Goal: Task Accomplishment & Management: Manage account settings

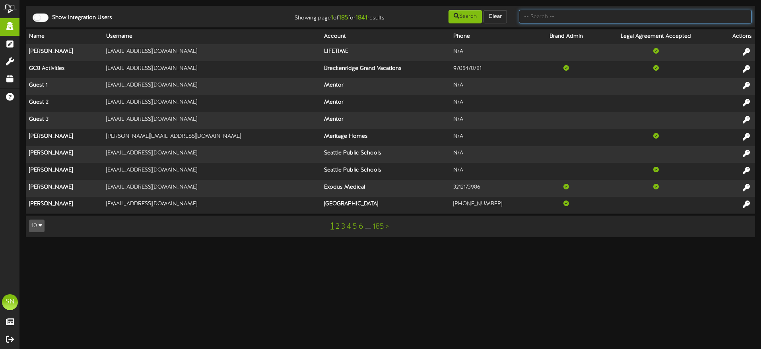
click at [538, 19] on input "text" at bounding box center [635, 17] width 233 height 14
type input "c"
type input "t"
type input "christine jensen"
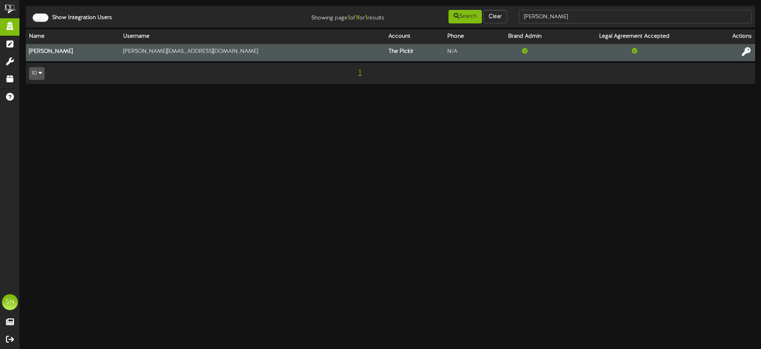
click at [745, 50] on icon at bounding box center [745, 51] width 9 height 9
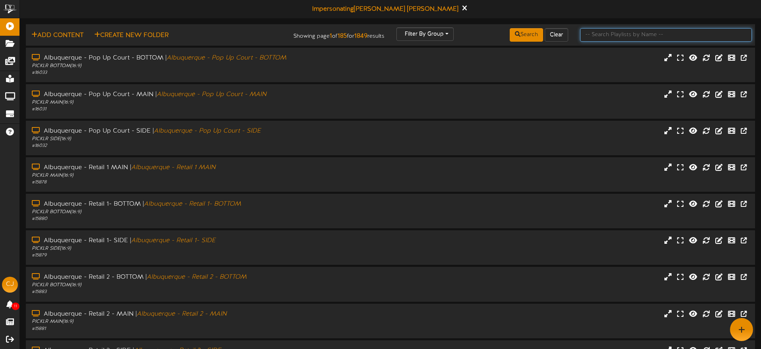
click at [592, 37] on input "text" at bounding box center [666, 35] width 172 height 14
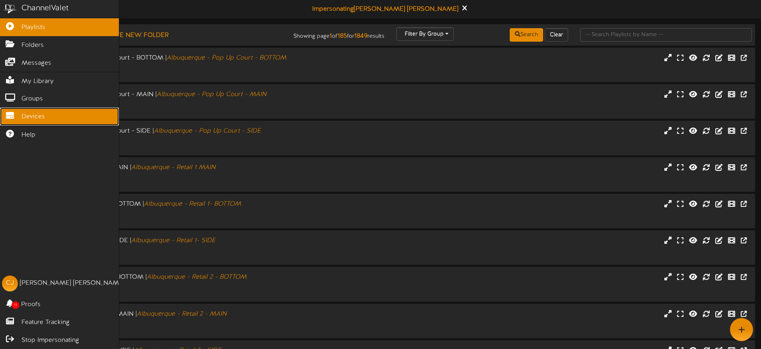
drag, startPoint x: 20, startPoint y: 116, endPoint x: 33, endPoint y: 117, distance: 12.3
click at [21, 116] on link "Devices" at bounding box center [59, 117] width 119 height 18
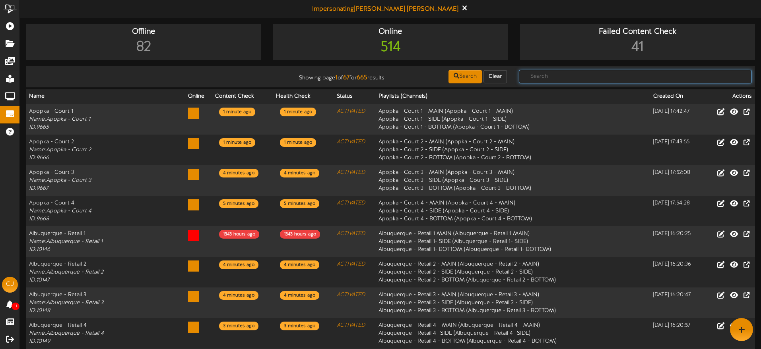
click at [559, 76] on input "text" at bounding box center [635, 77] width 233 height 14
type input "o"
type input "bossier"
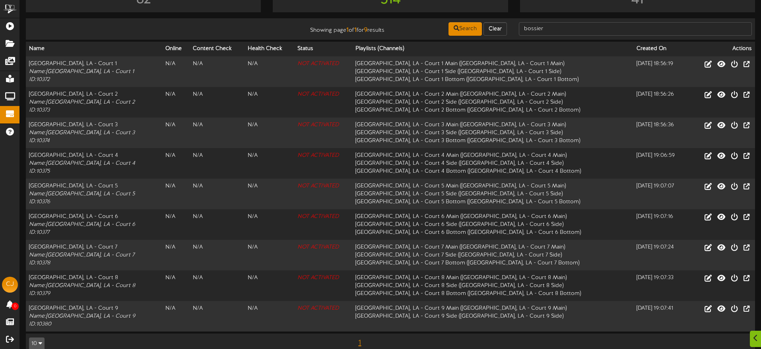
scroll to position [61, 0]
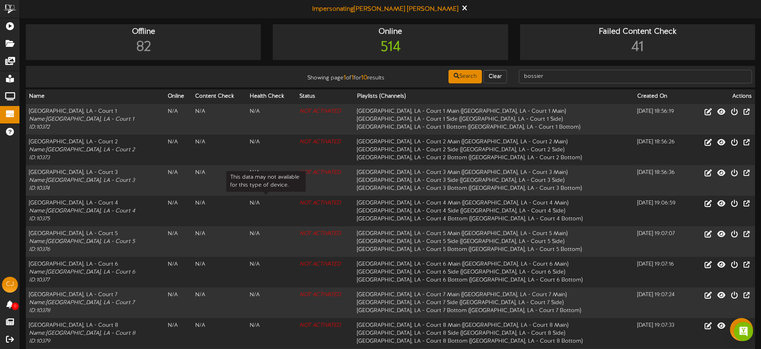
scroll to position [91, 0]
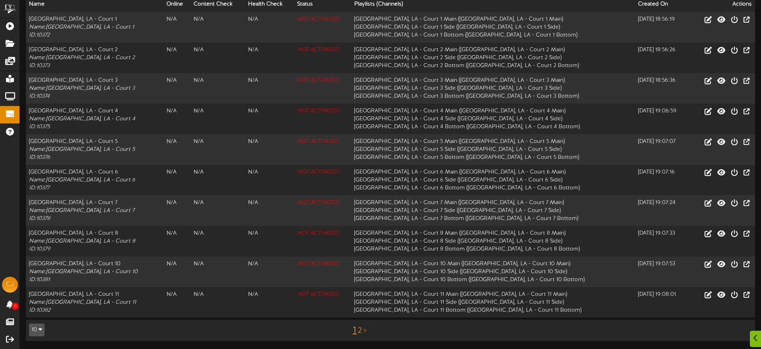
click at [360, 332] on link "2" at bounding box center [360, 331] width 4 height 9
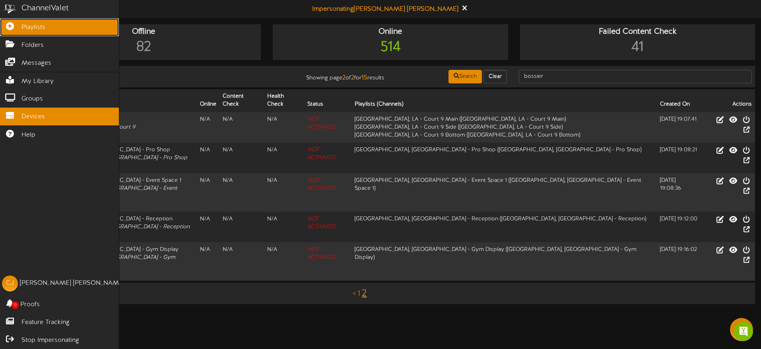
click at [13, 27] on icon at bounding box center [10, 25] width 20 height 6
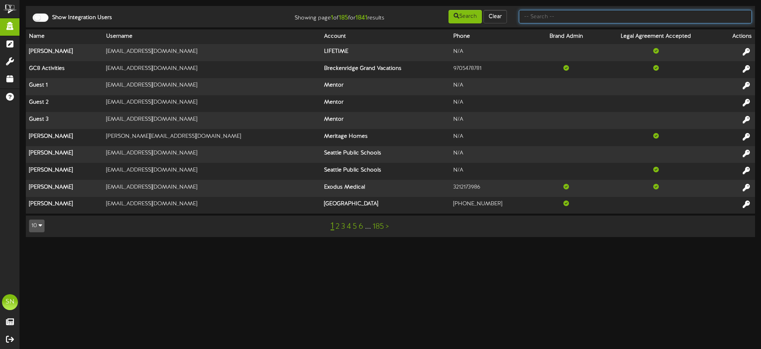
click at [569, 19] on input "text" at bounding box center [635, 17] width 233 height 14
type input "shane short"
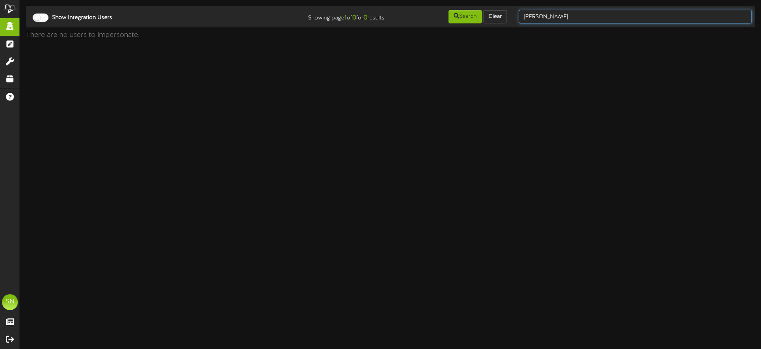
click at [579, 17] on input "shane short" at bounding box center [635, 17] width 233 height 14
type input "shane"
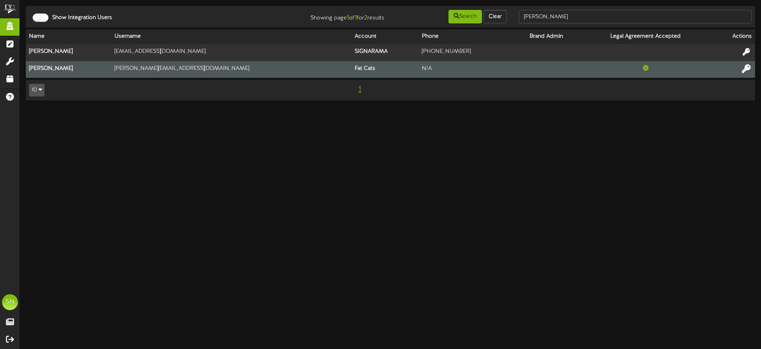
click at [746, 70] on icon at bounding box center [745, 68] width 9 height 9
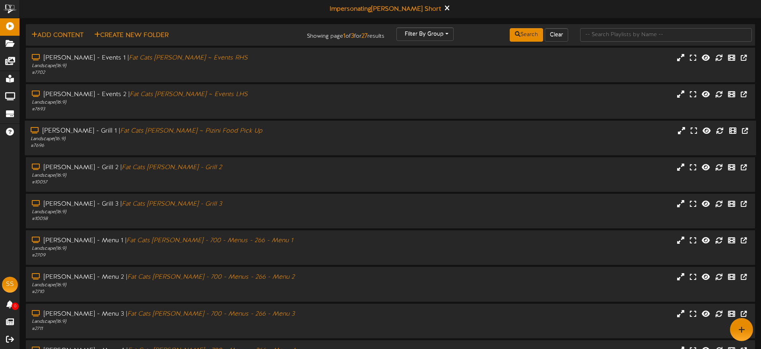
scroll to position [95, 0]
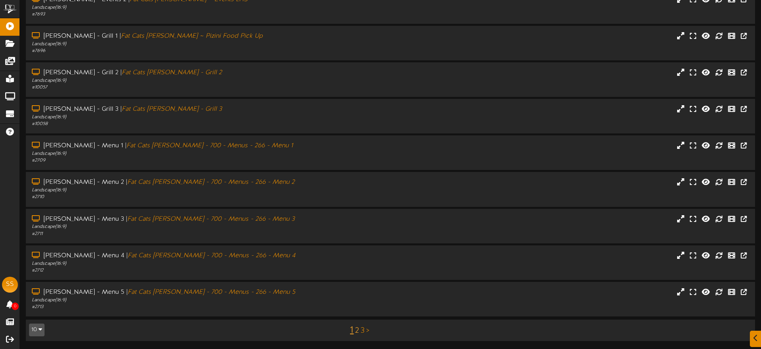
click at [358, 329] on link "2" at bounding box center [357, 331] width 4 height 9
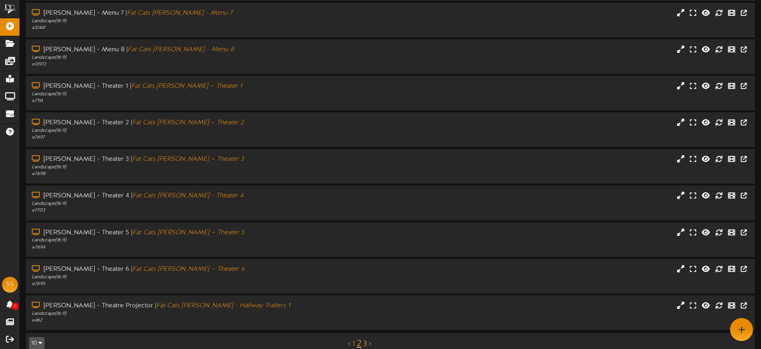
click at [364, 343] on link "3" at bounding box center [365, 344] width 4 height 9
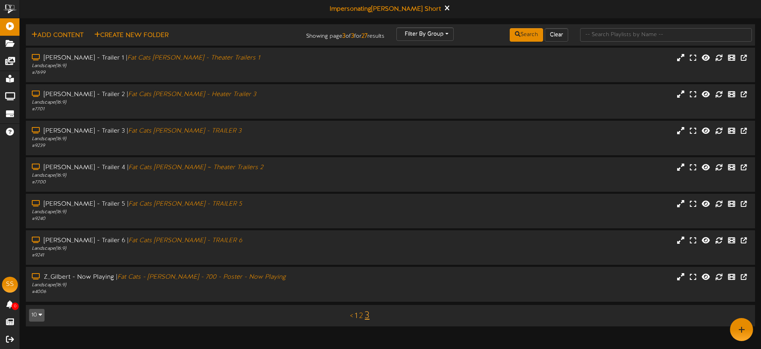
click at [355, 316] on link "1" at bounding box center [355, 316] width 3 height 9
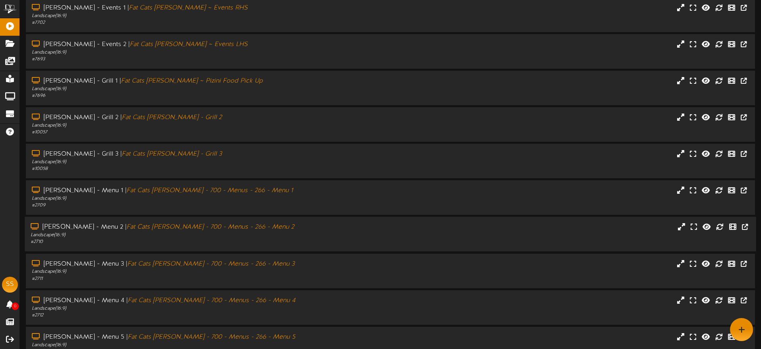
scroll to position [95, 0]
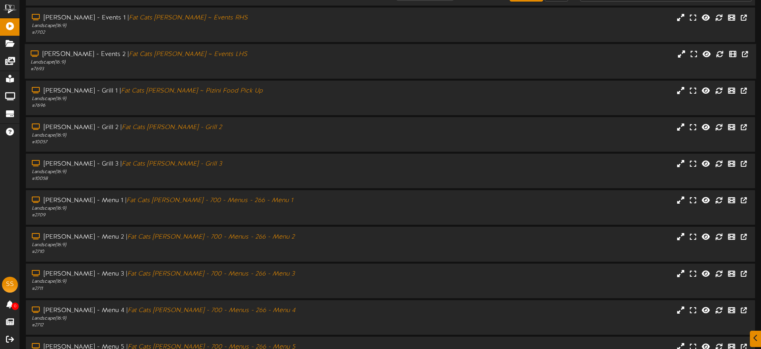
scroll to position [41, 0]
click at [235, 33] on div "# 7702" at bounding box center [177, 32] width 292 height 7
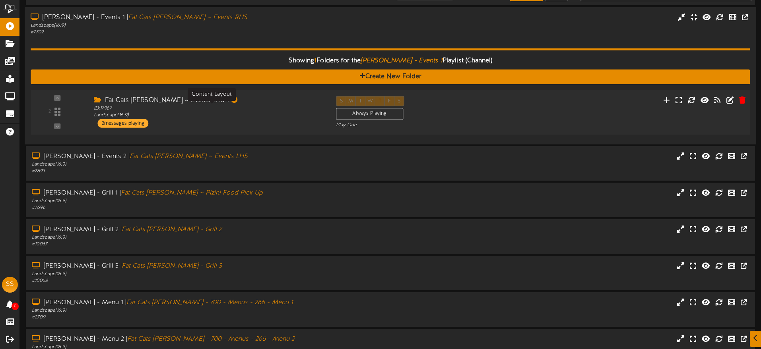
click at [285, 114] on div "ID: 17967 Landscape ( 16:9 )" at bounding box center [209, 112] width 230 height 14
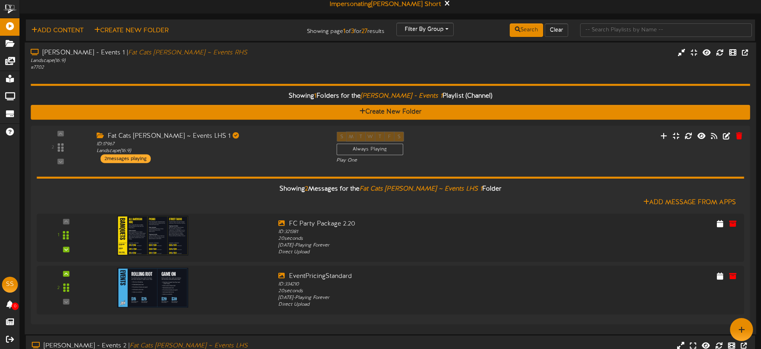
click at [230, 74] on div "Showing 1 Folders for the Gilbert - Events 1 Playlist (Channel) Create New Fold…" at bounding box center [390, 199] width 719 height 257
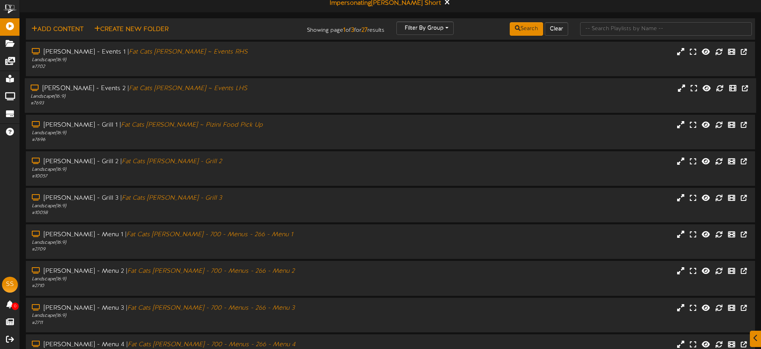
click at [251, 97] on div "Landscape ( 16:9 )" at bounding box center [177, 96] width 292 height 7
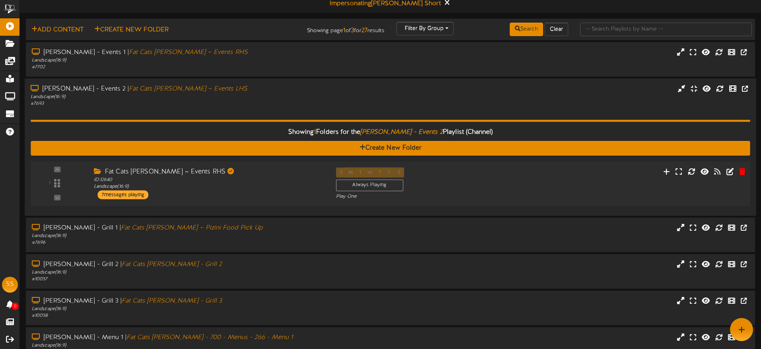
drag, startPoint x: 246, startPoint y: 172, endPoint x: 247, endPoint y: 167, distance: 5.2
click at [246, 172] on div "Fat Cats [PERSON_NAME] ~ Events RHS" at bounding box center [209, 171] width 230 height 9
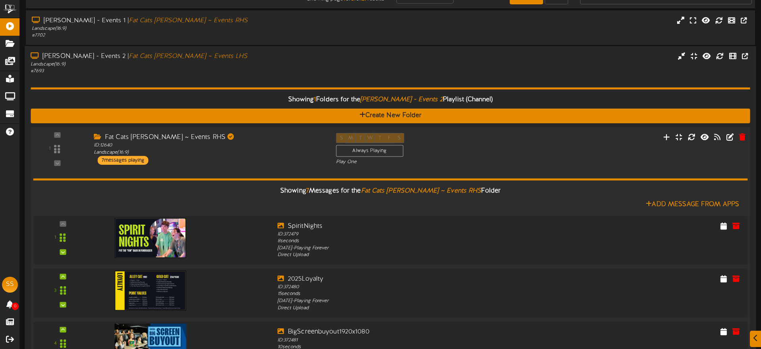
scroll to position [38, 0]
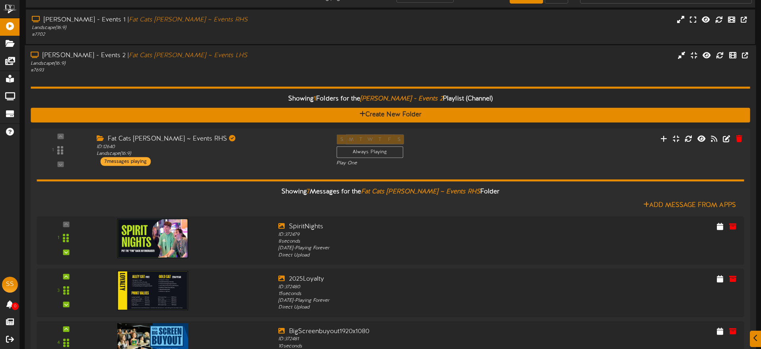
click at [472, 77] on div "Showing 1 Folders for the Gilbert - Events 2 Playlist (Channel) Create New Fold…" at bounding box center [390, 333] width 719 height 519
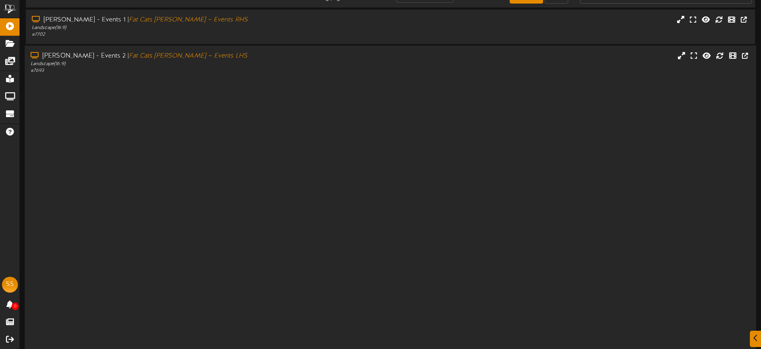
click at [472, 77] on div at bounding box center [390, 241] width 719 height 335
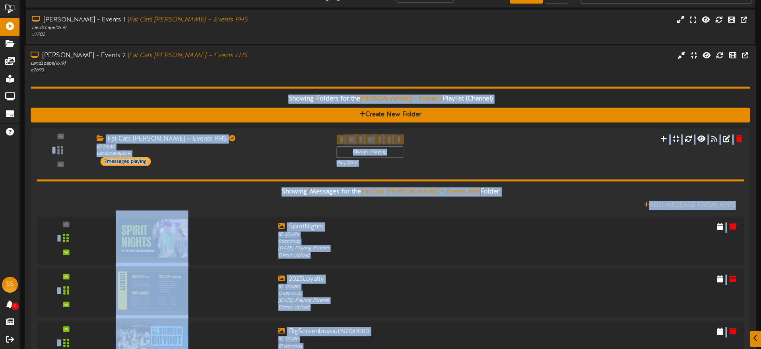
click at [472, 77] on div "Showing 1 Folders for the Gilbert - Events 2 Playlist (Channel) Create New Fold…" at bounding box center [390, 333] width 719 height 519
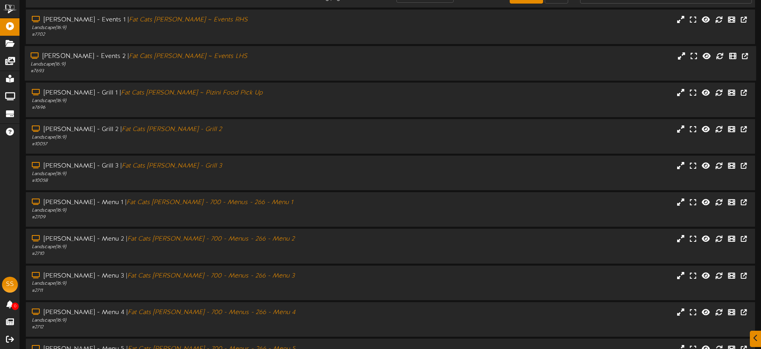
click at [472, 77] on div "Gilbert - Events 2 | Fat Cats Gilbert ~ Events LHS Landscape ( 16:9 ) # 7693" at bounding box center [390, 63] width 731 height 35
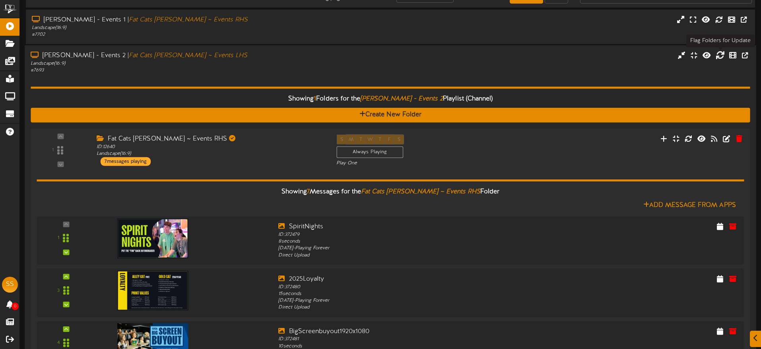
click at [719, 56] on icon at bounding box center [719, 54] width 9 height 9
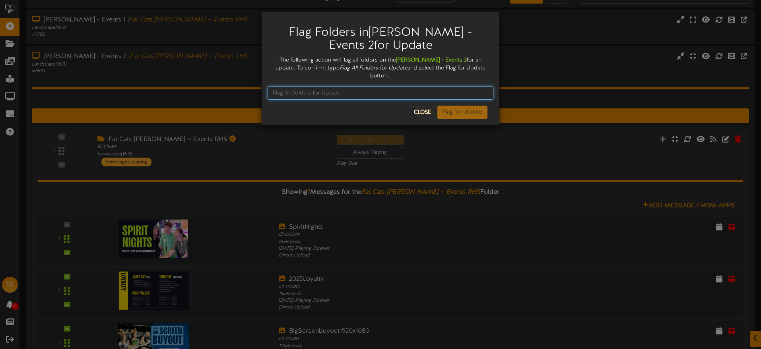
click at [348, 87] on input "text" at bounding box center [380, 93] width 226 height 14
type input "Flag All Folders for Update"
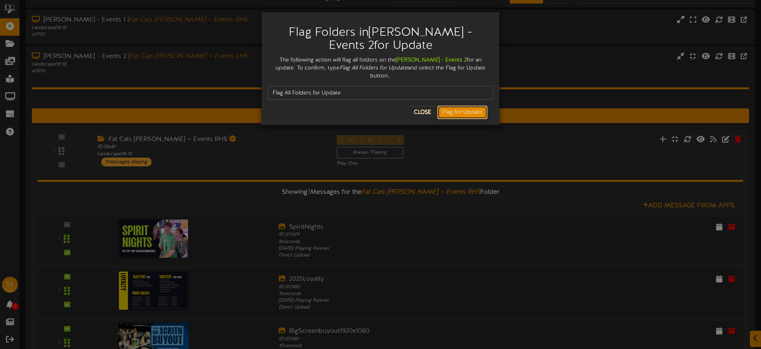
click at [457, 107] on button "Flag for Update" at bounding box center [462, 113] width 50 height 14
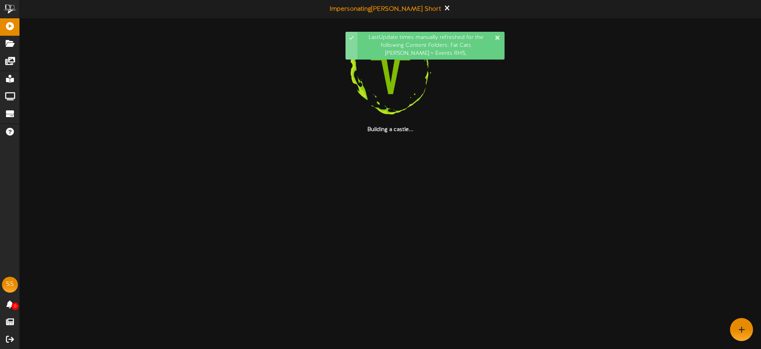
scroll to position [0, 0]
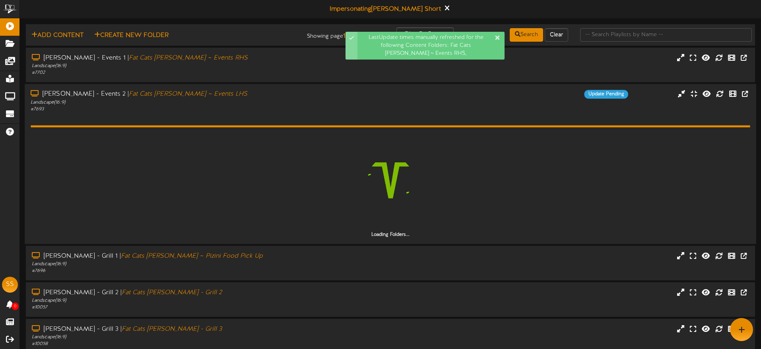
click at [282, 120] on div "Loading Folders..." at bounding box center [390, 176] width 719 height 126
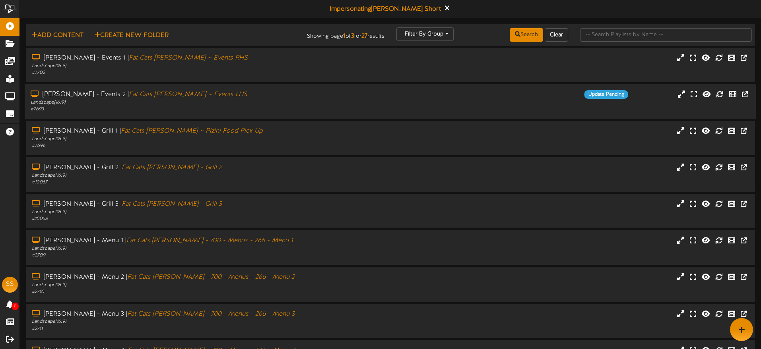
click at [271, 100] on div "Landscape ( 16:9 )" at bounding box center [177, 102] width 292 height 7
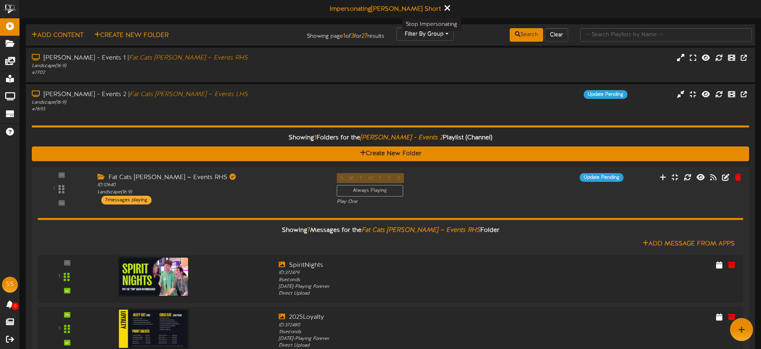
click at [444, 9] on icon at bounding box center [446, 8] width 5 height 9
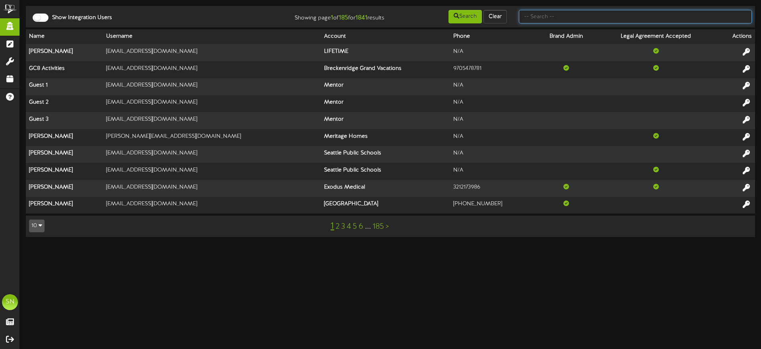
click at [544, 16] on input "text" at bounding box center [635, 17] width 233 height 14
type input "afcu"
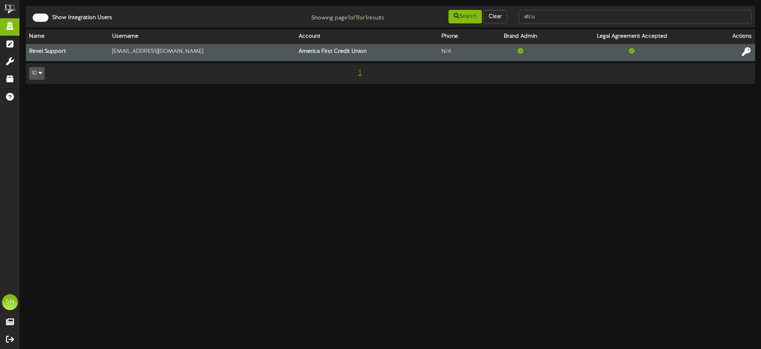
click at [746, 51] on icon at bounding box center [745, 51] width 9 height 9
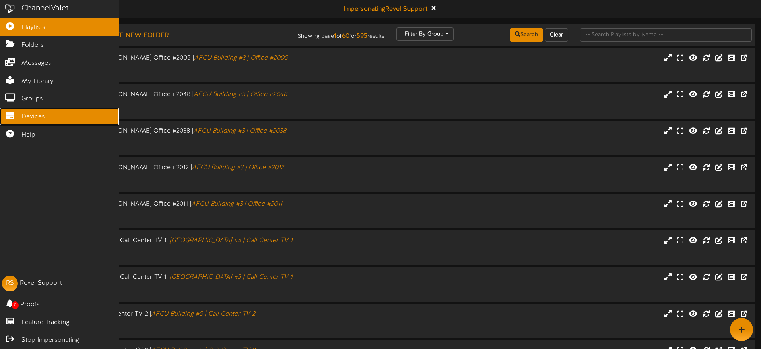
click at [18, 118] on link "Devices" at bounding box center [59, 117] width 119 height 18
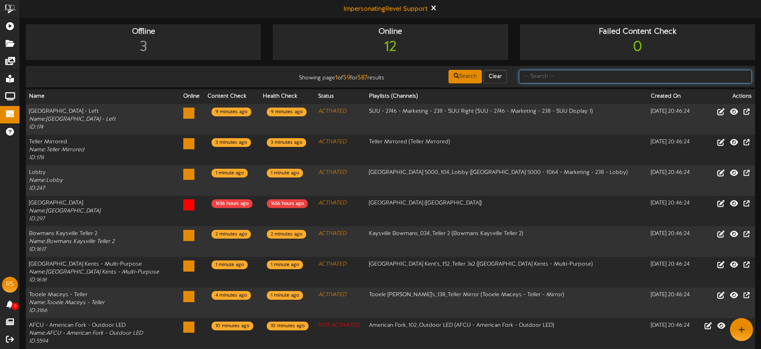
click at [534, 75] on input "text" at bounding box center [635, 77] width 233 height 14
type input "clinton"
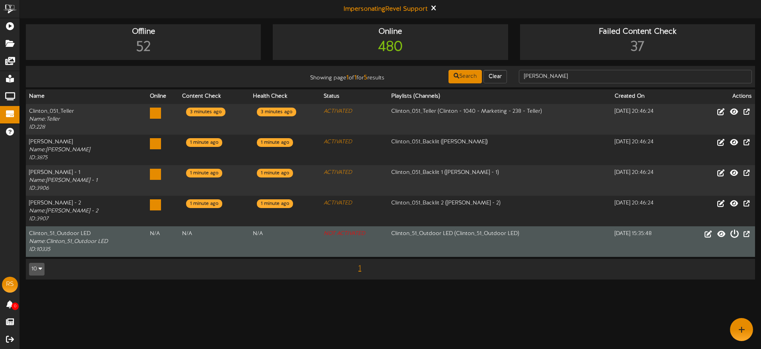
click at [734, 235] on icon at bounding box center [734, 233] width 9 height 9
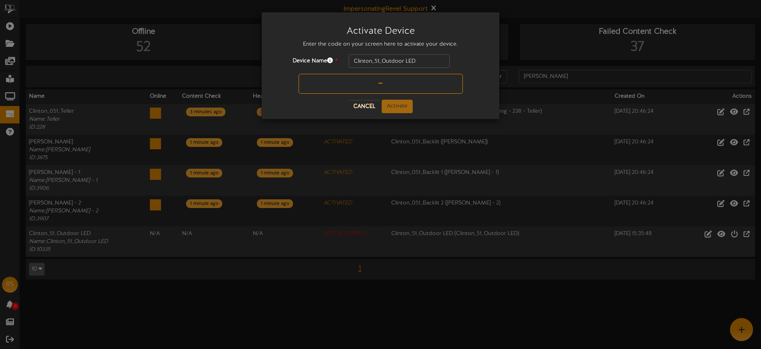
click at [361, 86] on input "text" at bounding box center [380, 84] width 164 height 20
type input "5P26GC"
click at [390, 105] on button "Activate" at bounding box center [396, 107] width 31 height 14
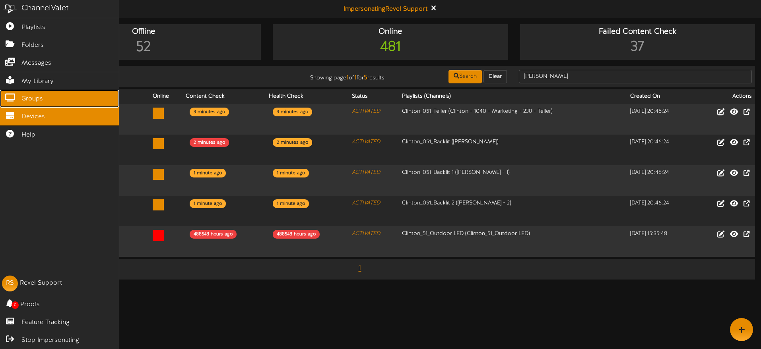
click at [38, 96] on span "Groups" at bounding box center [31, 99] width 21 height 9
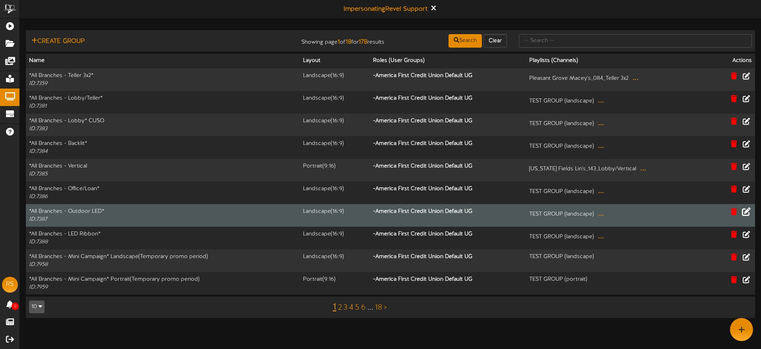
click at [746, 212] on icon at bounding box center [745, 211] width 9 height 9
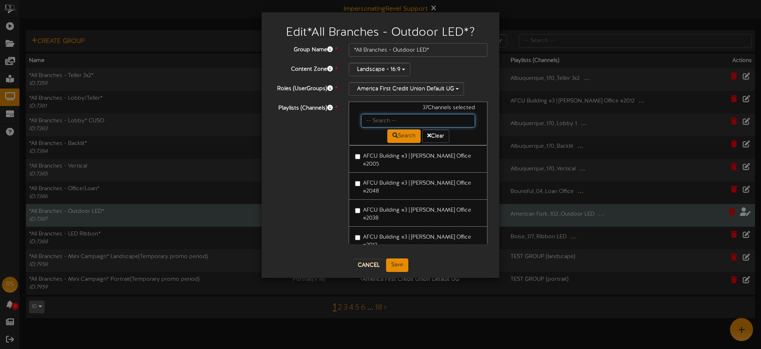
click at [375, 122] on input "text" at bounding box center [418, 121] width 114 height 14
type input "clinton"
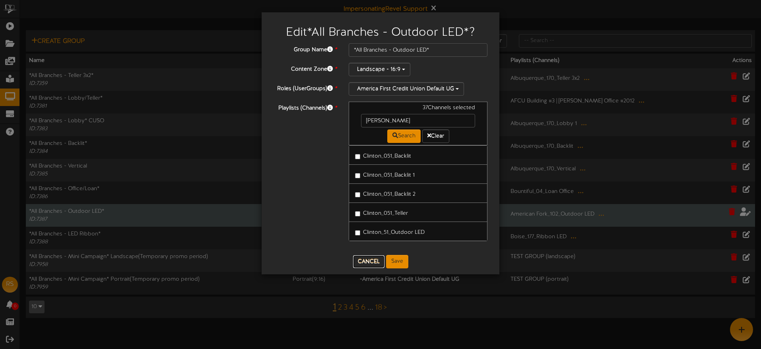
click at [372, 262] on button "Cancel" at bounding box center [368, 261] width 31 height 13
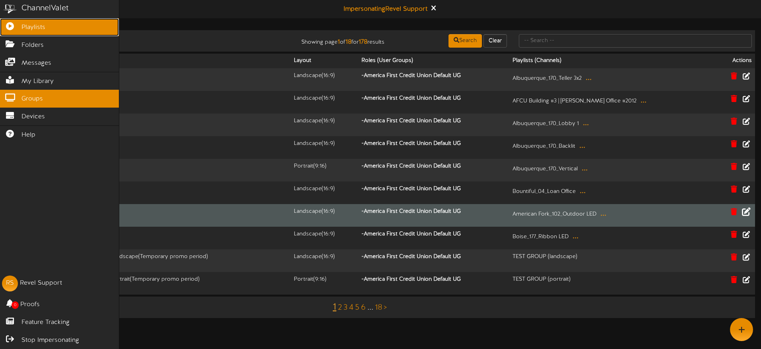
click at [25, 31] on span "Playlists" at bounding box center [33, 27] width 24 height 9
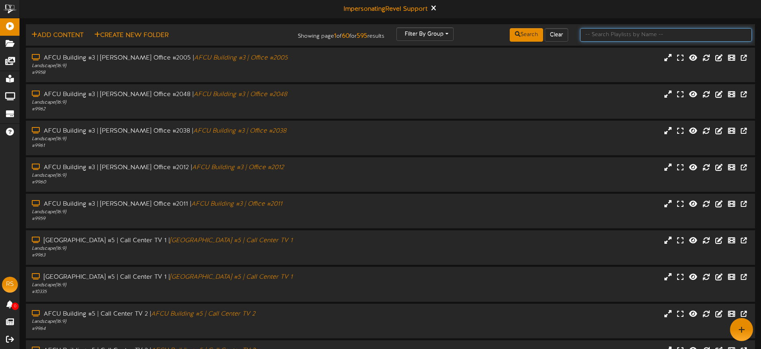
click at [633, 34] on input "text" at bounding box center [666, 35] width 172 height 14
type input "clinton"
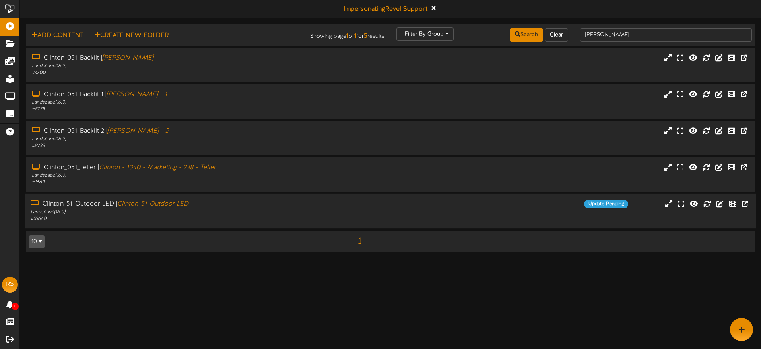
click at [357, 207] on div "Update Pending" at bounding box center [481, 204] width 304 height 9
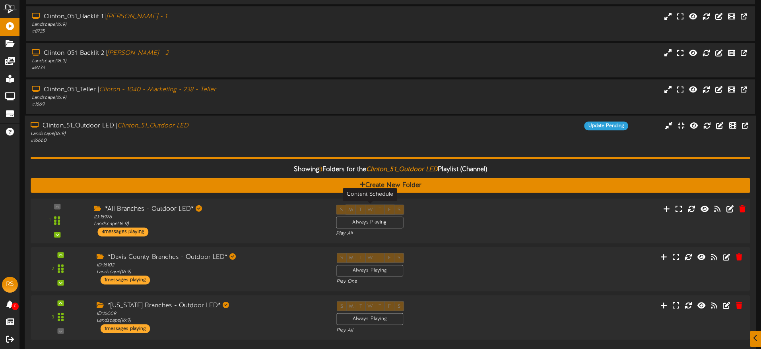
scroll to position [110, 0]
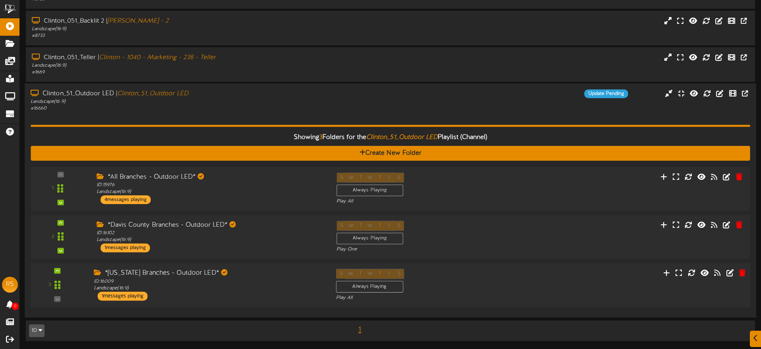
click at [459, 283] on div "S M T W T F S Always Playing Play All" at bounding box center [421, 285] width 182 height 33
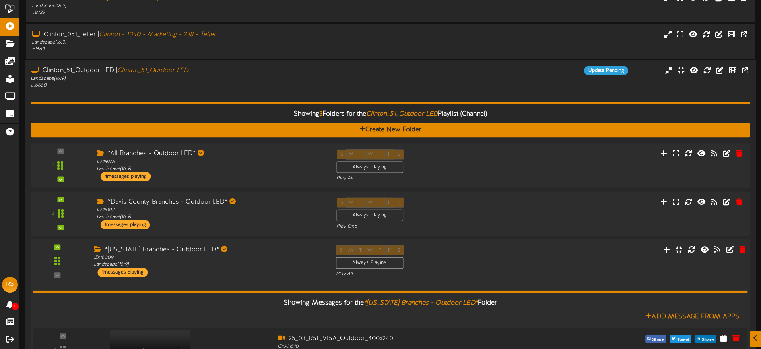
click at [469, 267] on div "S M T W T F S Always Playing Play All" at bounding box center [421, 262] width 182 height 33
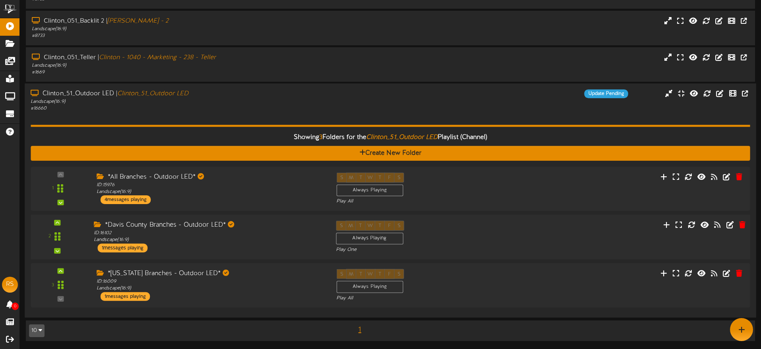
click at [460, 237] on div "S M T W T F S Always Playing Play One" at bounding box center [421, 237] width 182 height 33
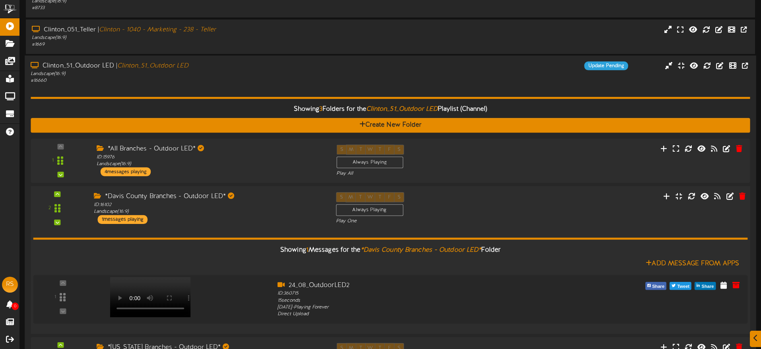
click at [461, 224] on div "Play One" at bounding box center [420, 221] width 169 height 7
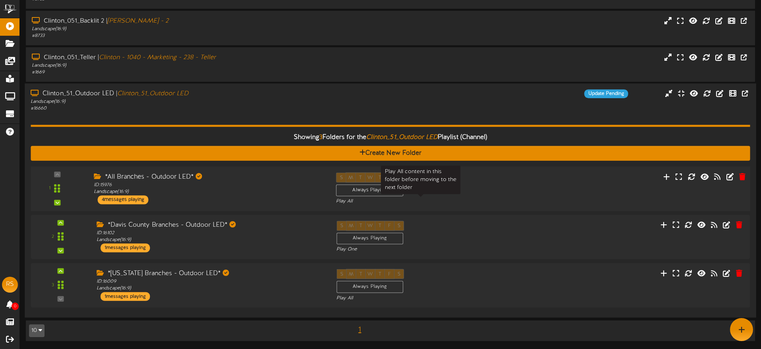
click at [461, 196] on div "S M T W T F S Always Playing Play All" at bounding box center [421, 188] width 182 height 33
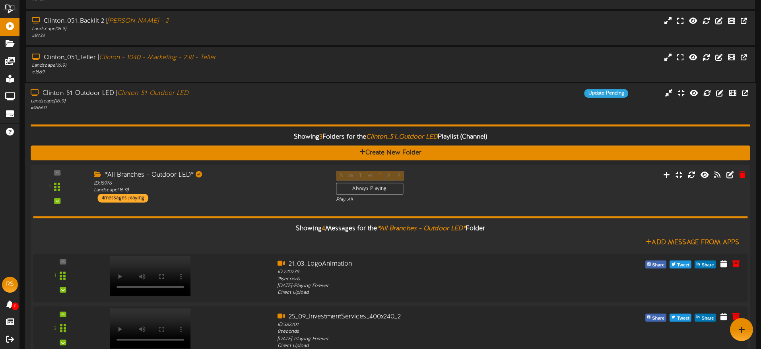
click at [463, 194] on div "S M T W T F S Always Playing Play All" at bounding box center [421, 187] width 182 height 33
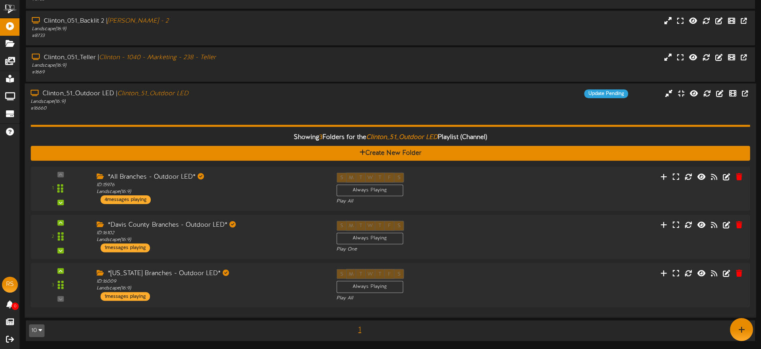
click at [391, 112] on div "Showing 3 Folders for the Clinton_51_Outdoor LED Playlist (Channel) Create New …" at bounding box center [390, 211] width 719 height 199
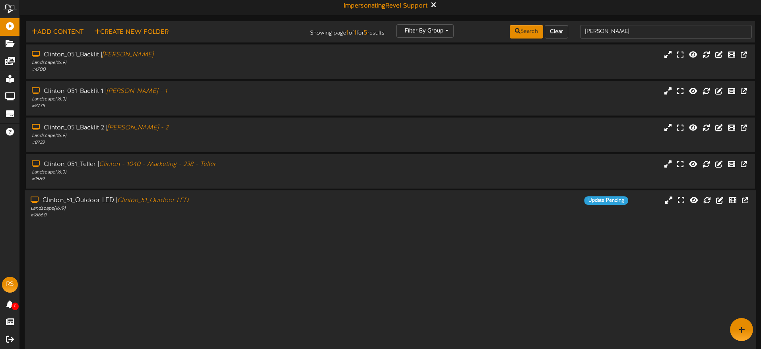
scroll to position [0, 0]
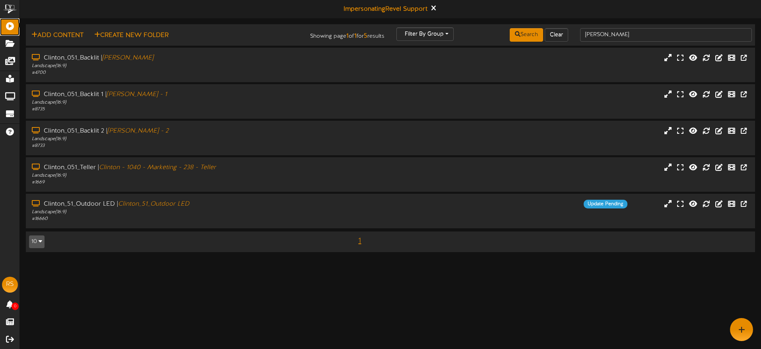
click at [14, 28] on icon at bounding box center [10, 25] width 20 height 6
click at [435, 9] on icon at bounding box center [432, 8] width 5 height 9
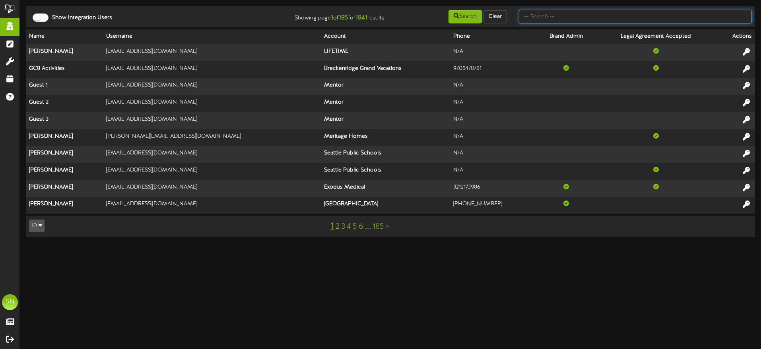
click at [561, 19] on input "text" at bounding box center [635, 17] width 233 height 14
type input "fat cats"
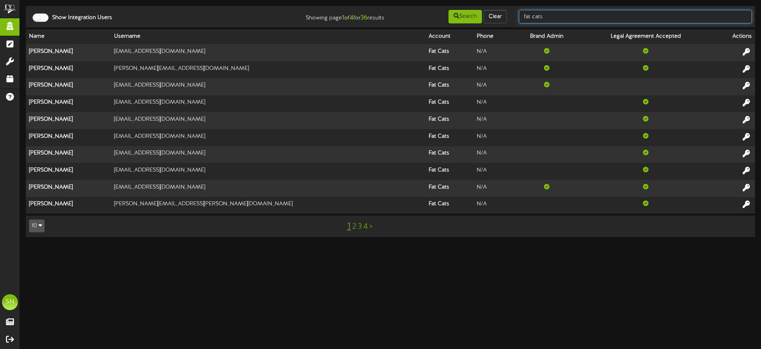
drag, startPoint x: 565, startPoint y: 19, endPoint x: 526, endPoint y: 16, distance: 38.6
click at [526, 16] on input "fat cats" at bounding box center [635, 17] width 233 height 14
type input "f"
type input "[PERSON_NAME]"
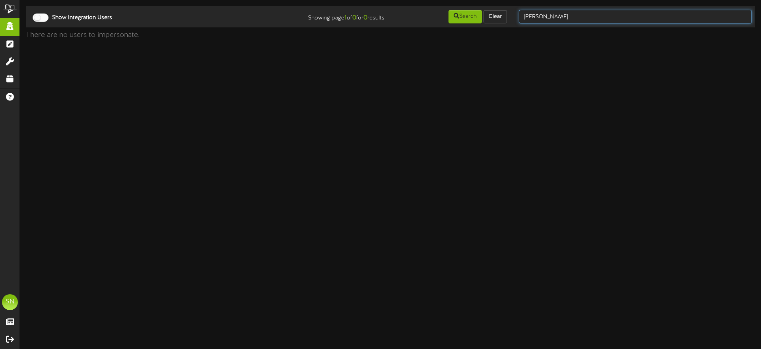
click at [573, 20] on input "[PERSON_NAME]" at bounding box center [635, 17] width 233 height 14
type input "shane"
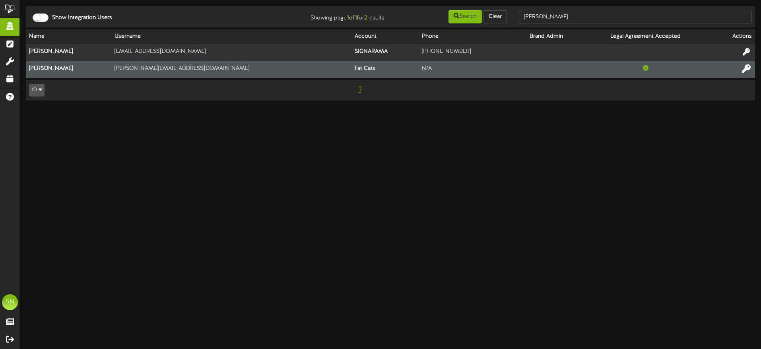
click at [744, 69] on icon at bounding box center [745, 68] width 9 height 9
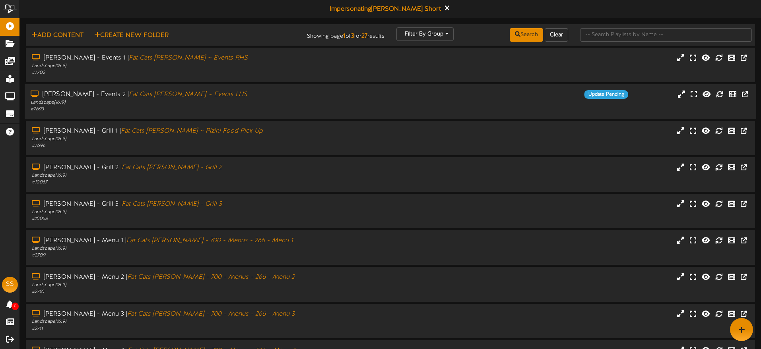
click at [226, 100] on div "Landscape ( 16:9 )" at bounding box center [177, 102] width 292 height 7
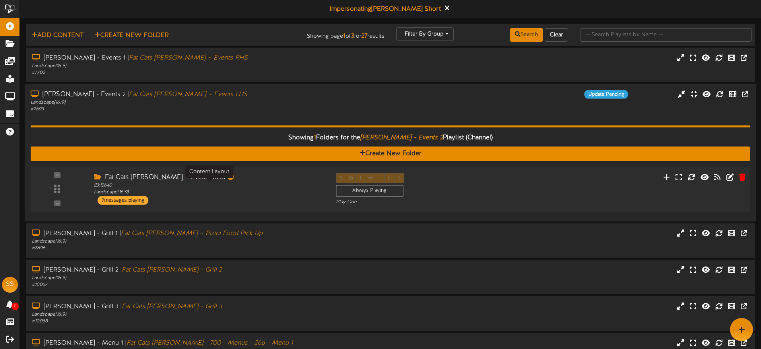
click at [284, 195] on div "ID: 12640 Landscape ( 16:9 )" at bounding box center [209, 189] width 230 height 14
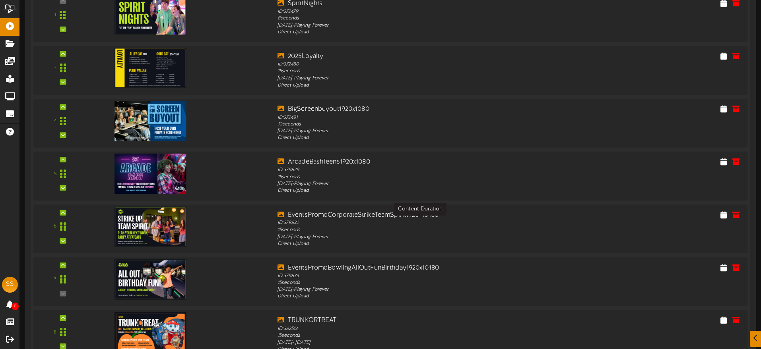
scroll to position [357, 0]
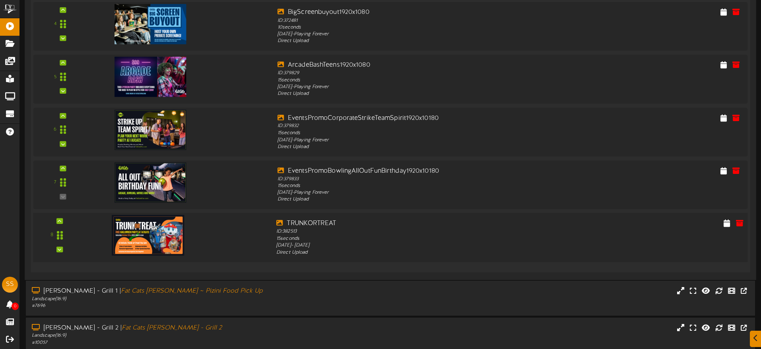
click at [171, 240] on img at bounding box center [148, 235] width 72 height 41
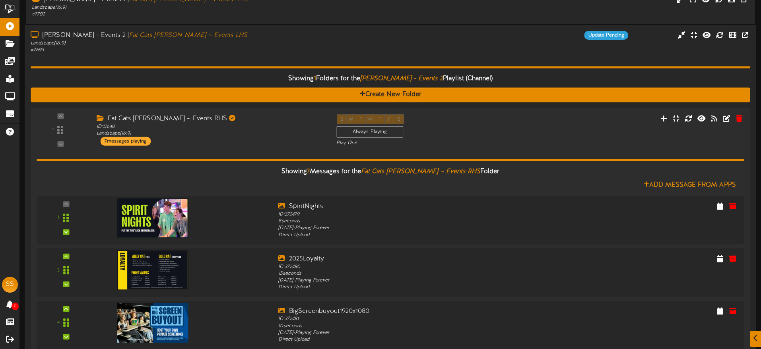
scroll to position [62, 0]
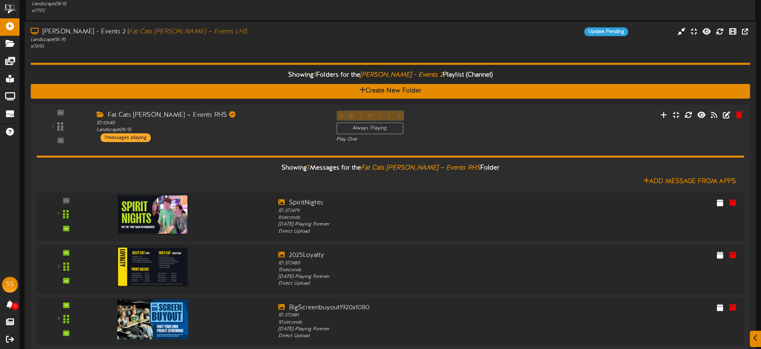
click at [291, 43] on div "Landscape ( 16:9 )" at bounding box center [177, 40] width 292 height 7
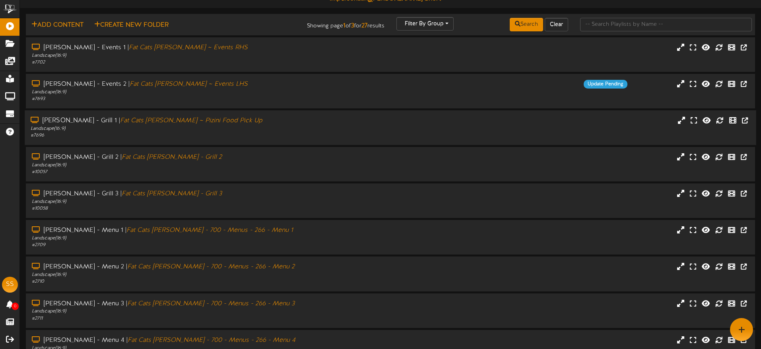
scroll to position [0, 0]
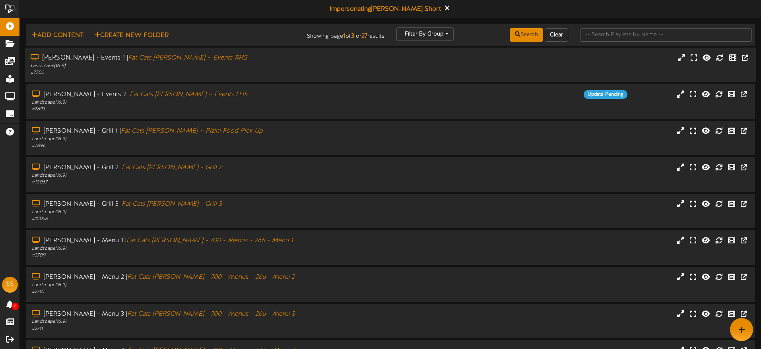
click at [266, 70] on div "# 7702" at bounding box center [177, 73] width 292 height 7
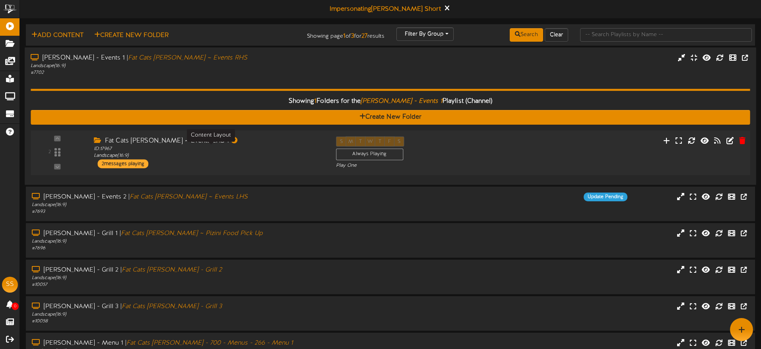
click at [292, 155] on div "ID: 17967 Landscape ( 16:9 )" at bounding box center [209, 152] width 230 height 14
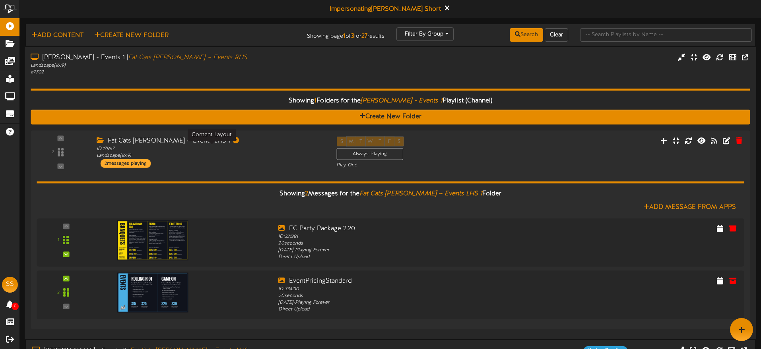
click at [237, 78] on div "Showing 1 Folders for the [PERSON_NAME] - Events 1 Playlist (Channel) Create Ne…" at bounding box center [390, 204] width 719 height 257
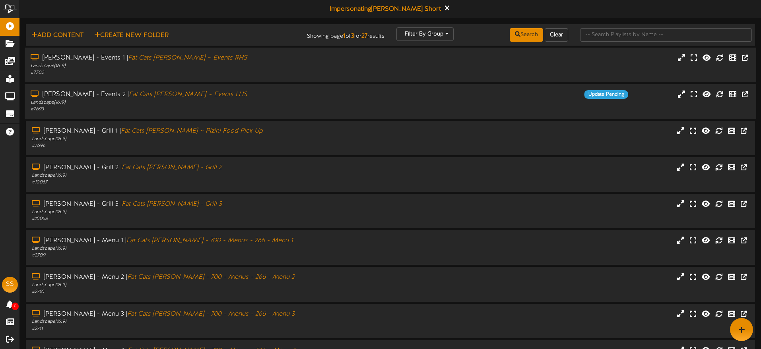
click at [236, 97] on div "[PERSON_NAME] - Events 2 | Fat Cats [PERSON_NAME] ~ Events LHS" at bounding box center [177, 94] width 292 height 9
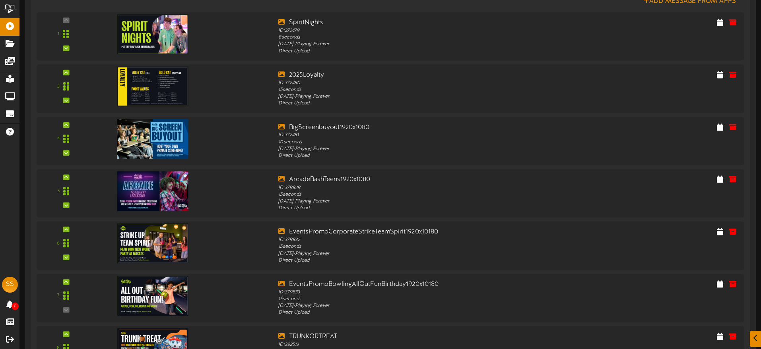
scroll to position [370, 0]
